Goal: Contribute content

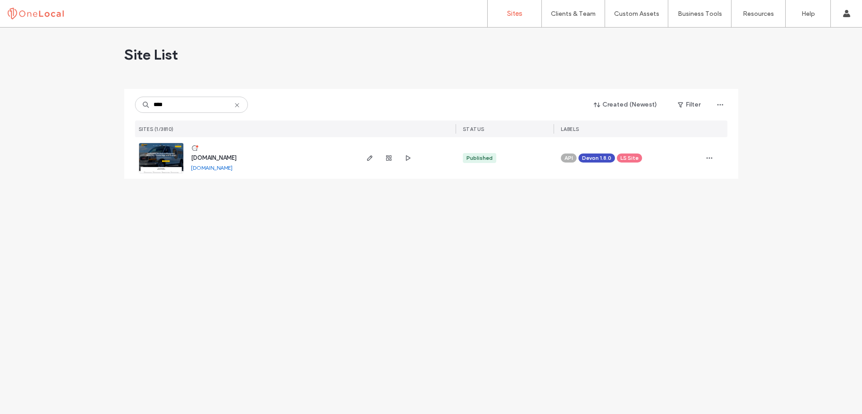
type input "****"
click at [237, 159] on span "www.benslockandsecurity.com" at bounding box center [214, 157] width 46 height 7
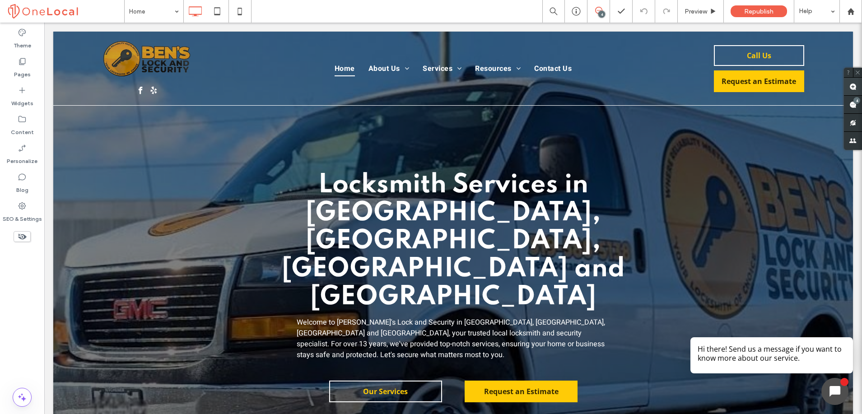
click at [852, 88] on use at bounding box center [852, 86] width 7 height 7
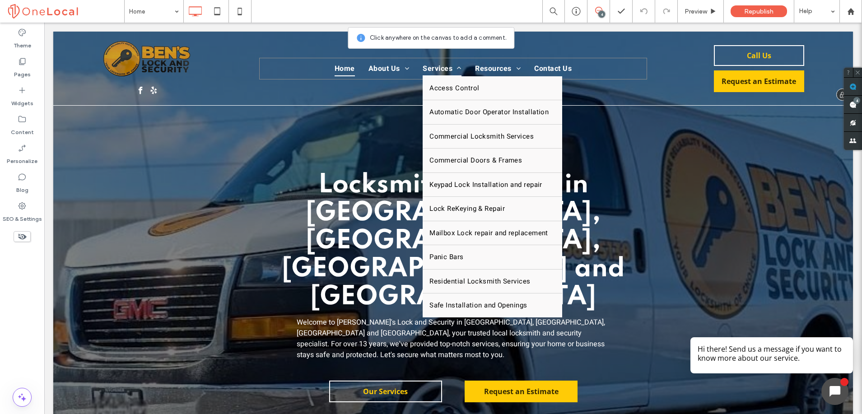
click at [432, 69] on span "Services" at bounding box center [442, 68] width 39 height 15
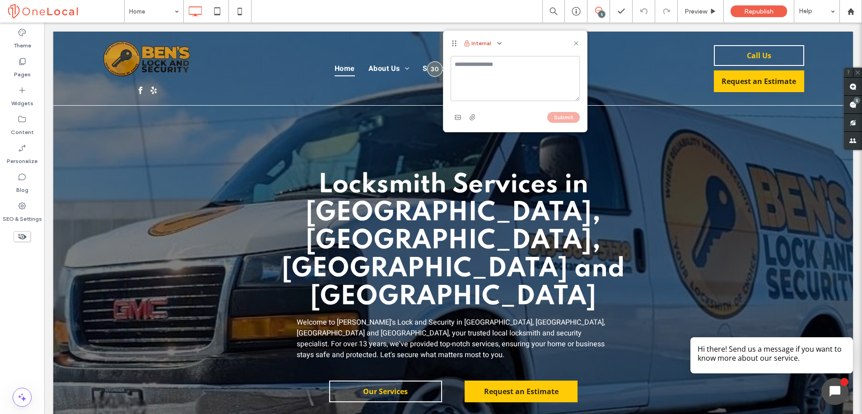
click at [478, 46] on button "Internal" at bounding box center [477, 43] width 28 height 11
click at [492, 47] on div at bounding box center [498, 43] width 13 height 11
click at [498, 46] on icon "button" at bounding box center [499, 43] width 7 height 7
click at [506, 59] on div "Public - visible to clients & team" at bounding box center [543, 64] width 103 height 17
click at [489, 66] on textarea at bounding box center [515, 78] width 129 height 45
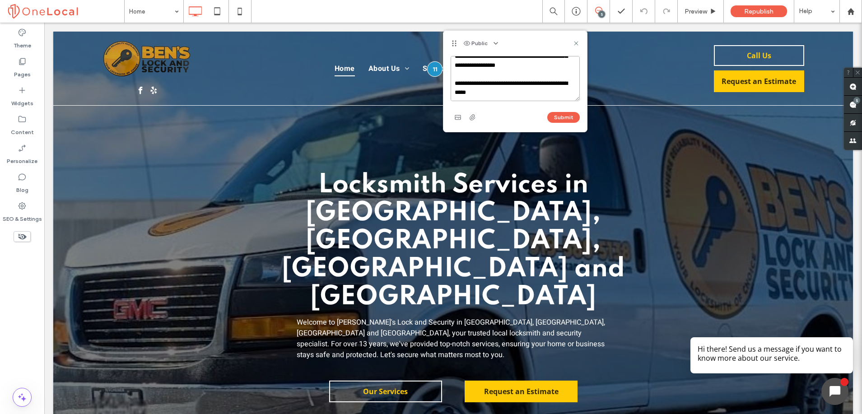
scroll to position [71, 0]
drag, startPoint x: 505, startPoint y: 97, endPoint x: 450, endPoint y: 83, distance: 56.7
click at [451, 83] on textarea "**********" at bounding box center [515, 78] width 129 height 45
paste textarea "**********"
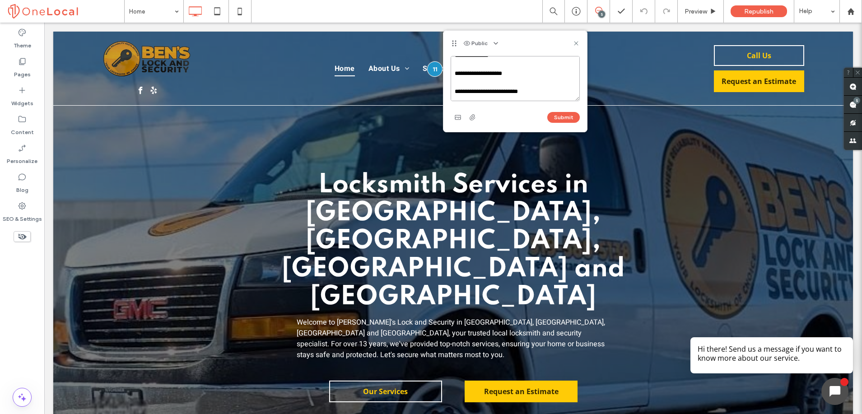
scroll to position [363, 0]
click at [557, 65] on textarea at bounding box center [515, 78] width 129 height 45
drag, startPoint x: 532, startPoint y: 72, endPoint x: 462, endPoint y: 66, distance: 70.7
click at [462, 66] on textarea at bounding box center [515, 78] width 129 height 45
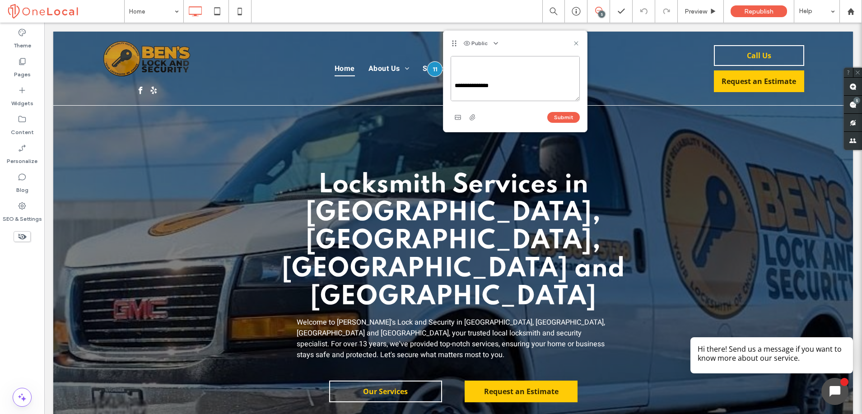
scroll to position [322, 0]
drag, startPoint x: 508, startPoint y: 70, endPoint x: 455, endPoint y: 68, distance: 52.9
click at [455, 68] on textarea at bounding box center [515, 78] width 129 height 45
click at [473, 82] on textarea at bounding box center [515, 78] width 129 height 45
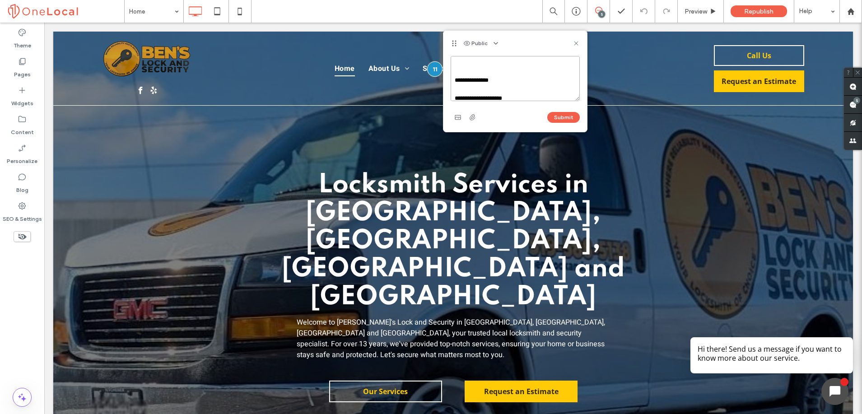
drag, startPoint x: 494, startPoint y: 80, endPoint x: 448, endPoint y: 72, distance: 47.2
click at [448, 72] on div "Submit" at bounding box center [515, 94] width 144 height 76
click at [469, 86] on textarea at bounding box center [515, 78] width 129 height 45
drag, startPoint x: 532, startPoint y: 82, endPoint x: 456, endPoint y: 68, distance: 77.2
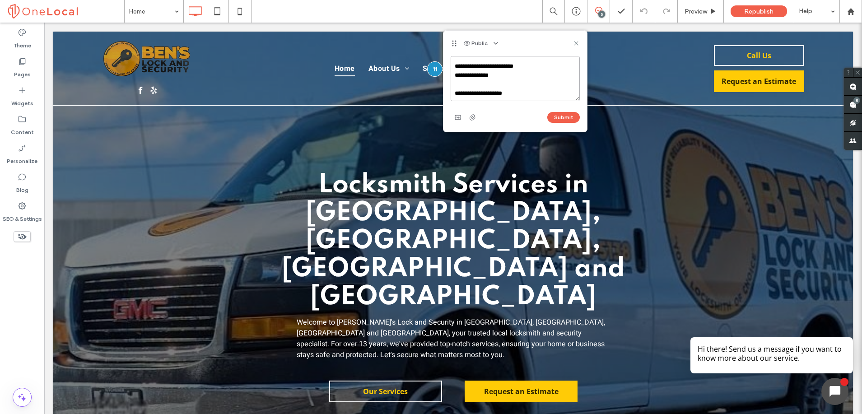
click at [456, 68] on textarea at bounding box center [515, 78] width 129 height 45
type textarea "**********"
click at [560, 117] on button "Submit" at bounding box center [563, 117] width 33 height 11
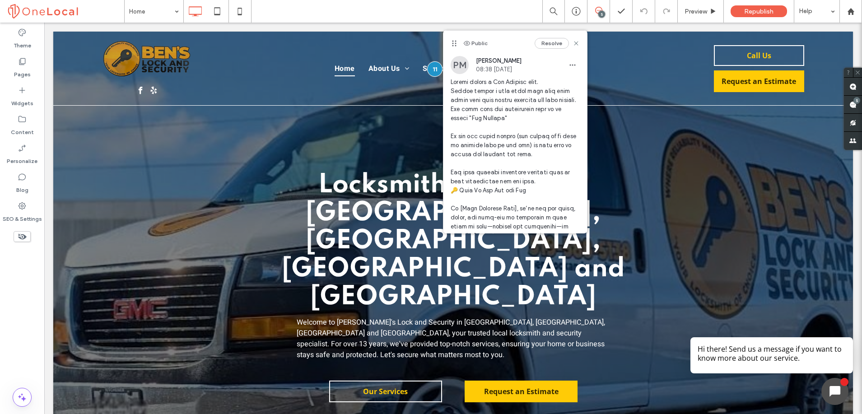
scroll to position [0, 0]
click at [573, 46] on icon at bounding box center [576, 43] width 7 height 7
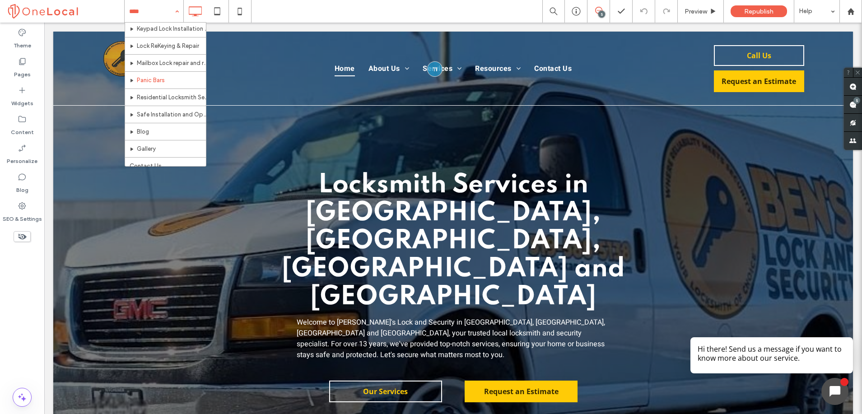
scroll to position [418, 0]
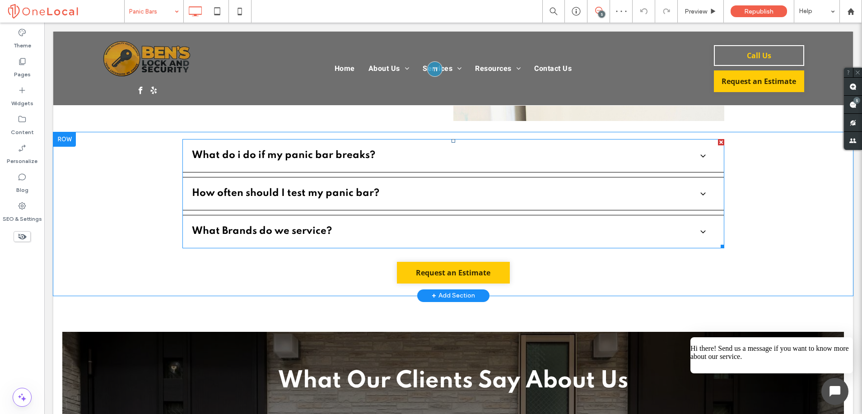
scroll to position [1449, 0]
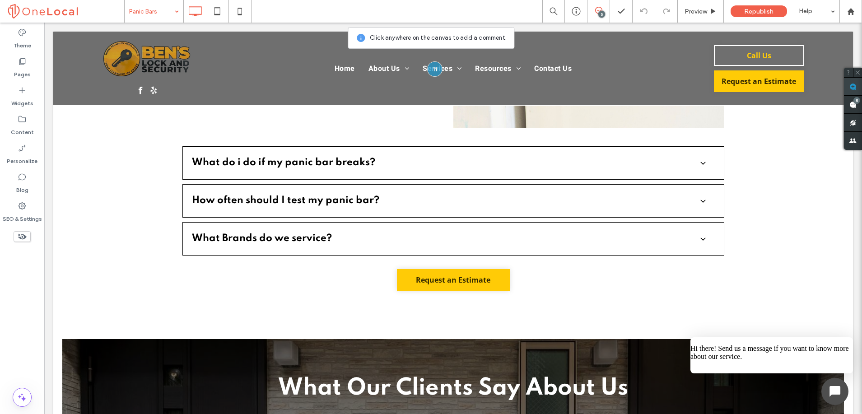
click at [854, 87] on use at bounding box center [852, 86] width 7 height 7
click at [513, 171] on ul "What do i do if my panic bar breaks? Dont Panic! Ensure Safety: Immediately ens…" at bounding box center [453, 200] width 542 height 109
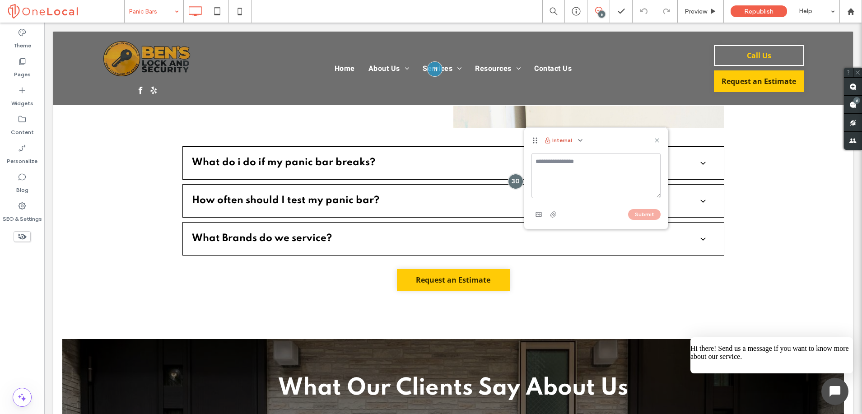
click at [570, 136] on button "Internal" at bounding box center [558, 140] width 28 height 11
click at [575, 142] on span "button" at bounding box center [580, 140] width 11 height 11
click at [585, 156] on div "Public - visible to clients & team" at bounding box center [624, 162] width 103 height 17
click at [559, 162] on textarea at bounding box center [596, 175] width 129 height 45
paste textarea "**********"
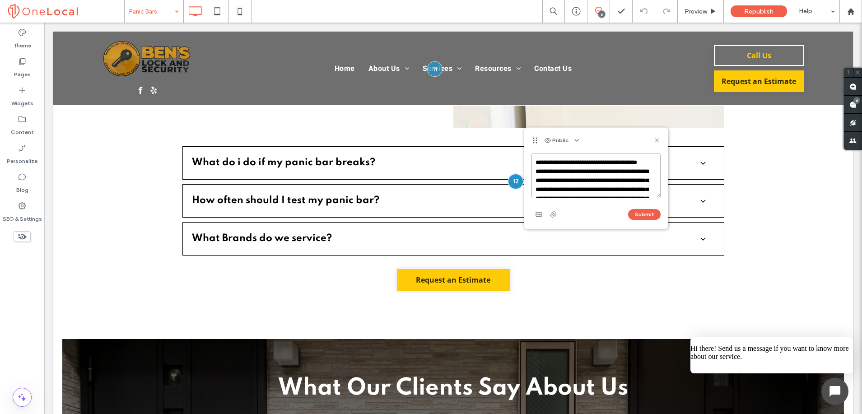
scroll to position [0, 0]
type textarea "**********"
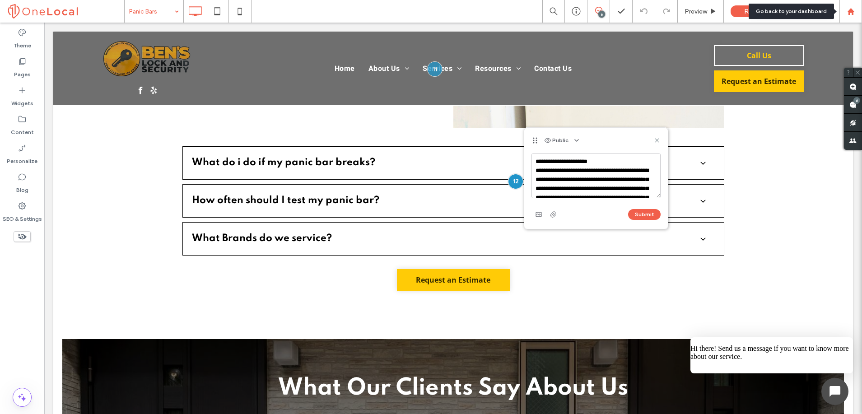
click at [847, 14] on icon at bounding box center [851, 12] width 8 height 8
